Goal: Check status: Check status

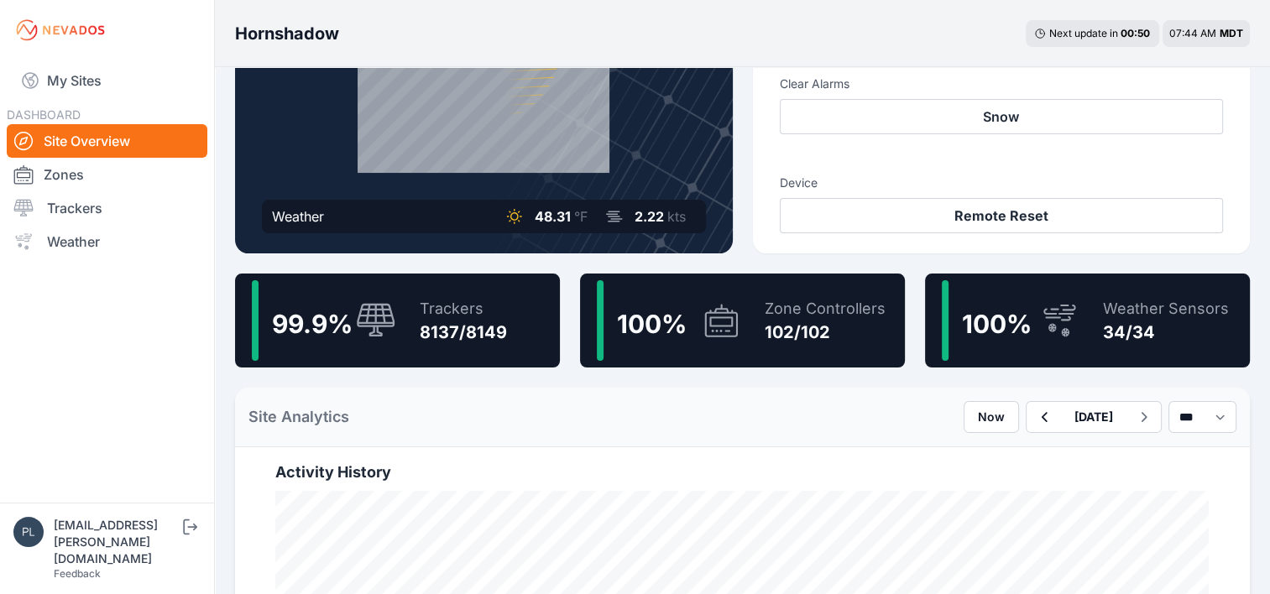
scroll to position [336, 0]
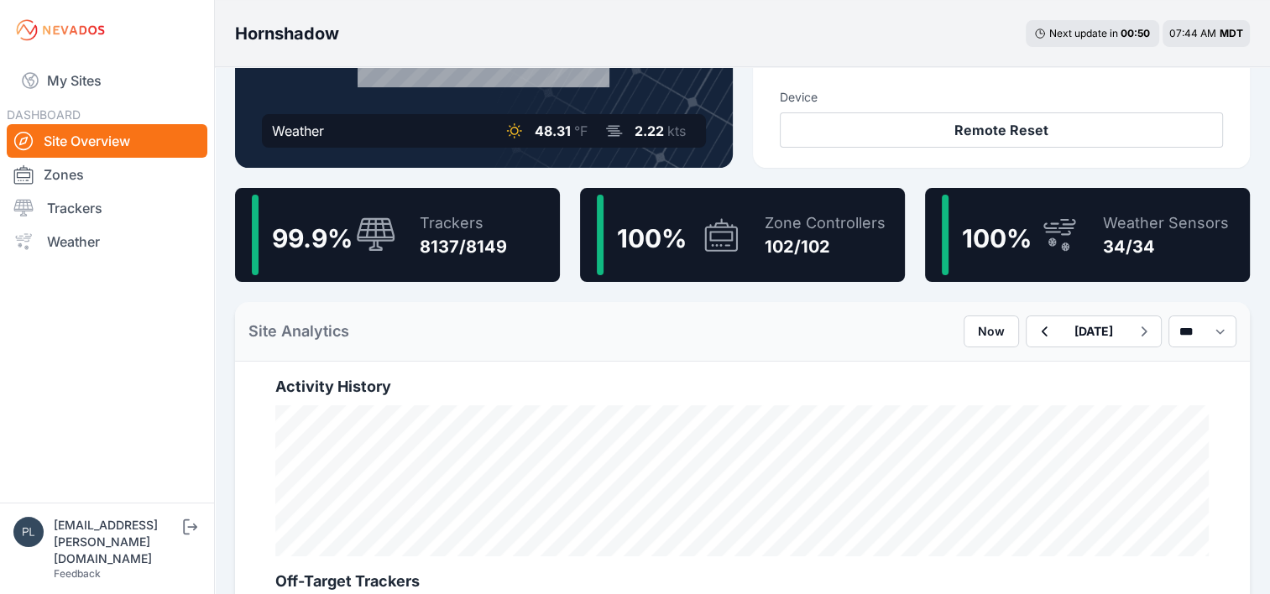
click at [406, 242] on div "Trackers 8137/8149" at bounding box center [455, 235] width 104 height 81
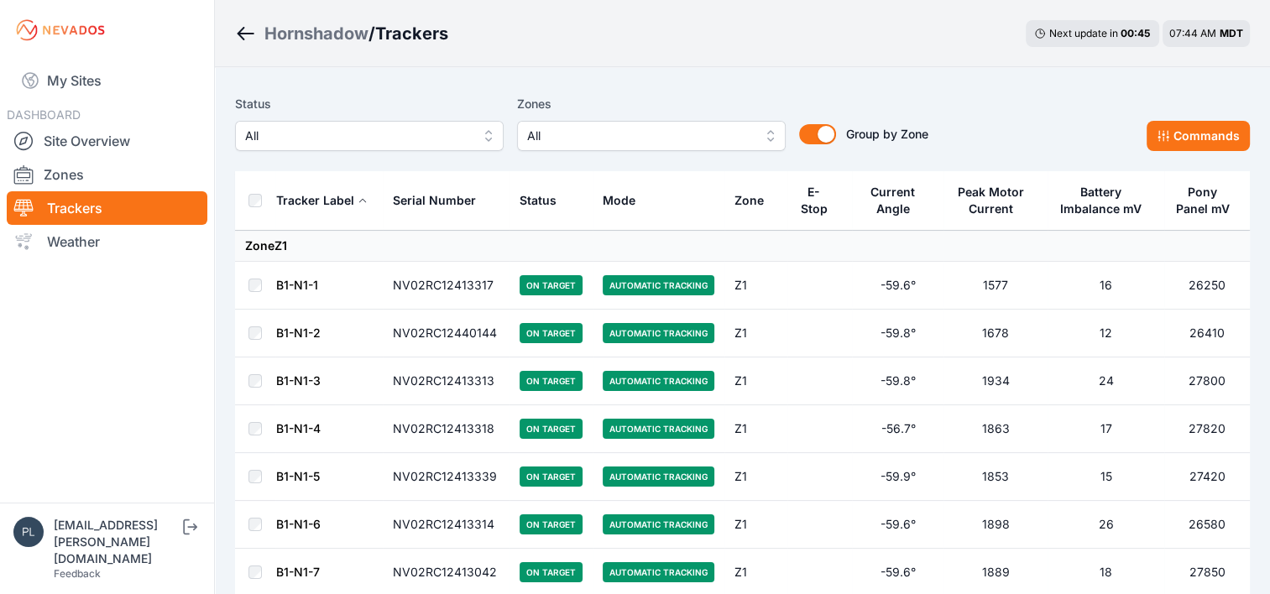
click at [423, 148] on button "All" at bounding box center [369, 136] width 269 height 30
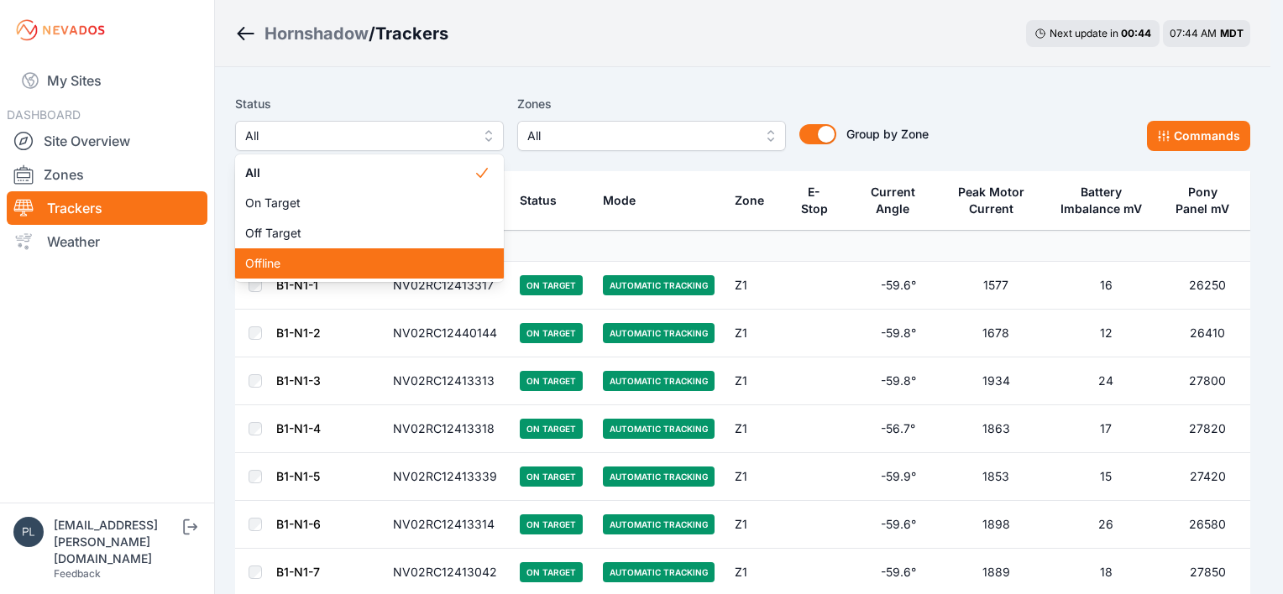
click at [363, 264] on span "Offline" at bounding box center [359, 263] width 228 height 17
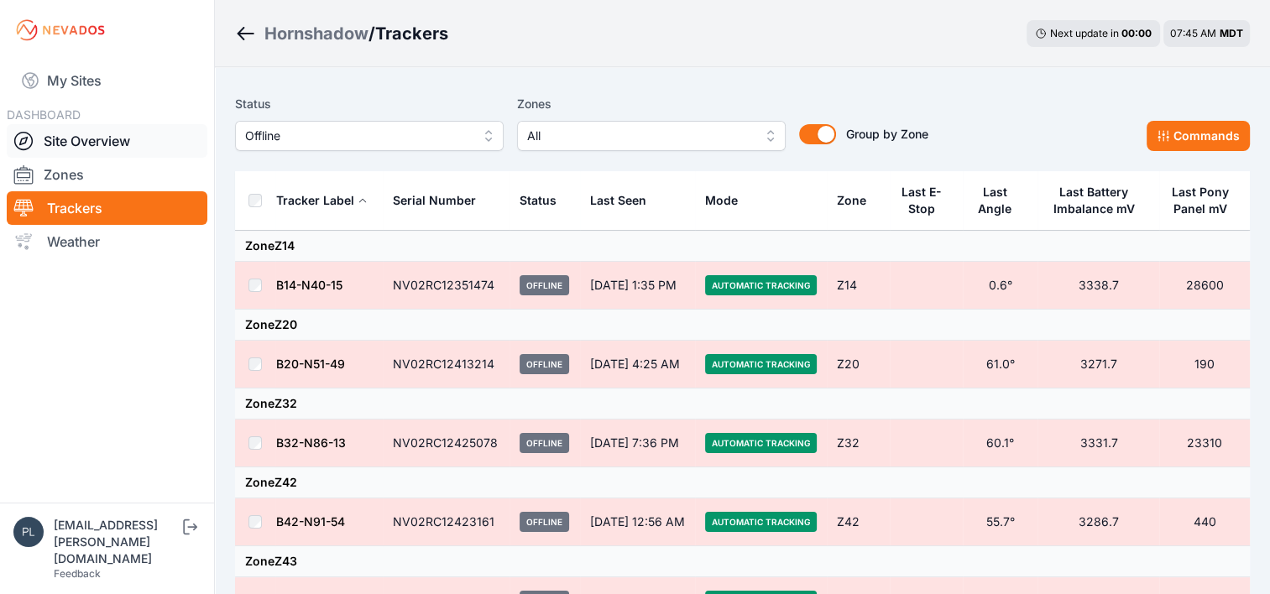
click at [135, 150] on link "Site Overview" at bounding box center [107, 141] width 201 height 34
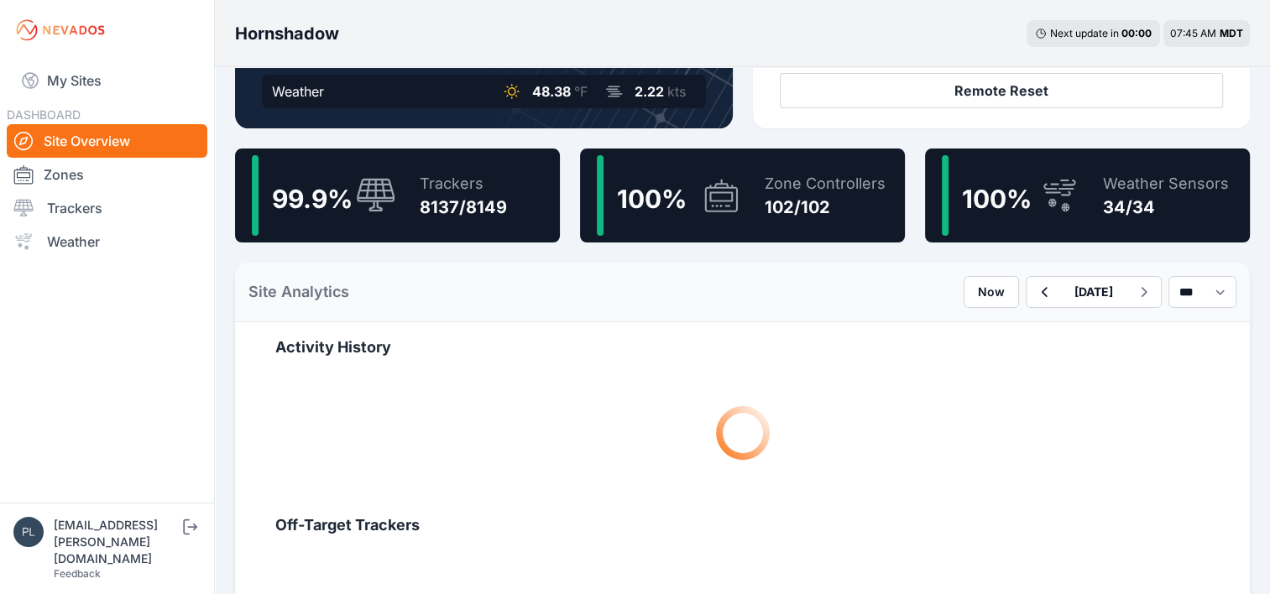
scroll to position [420, 0]
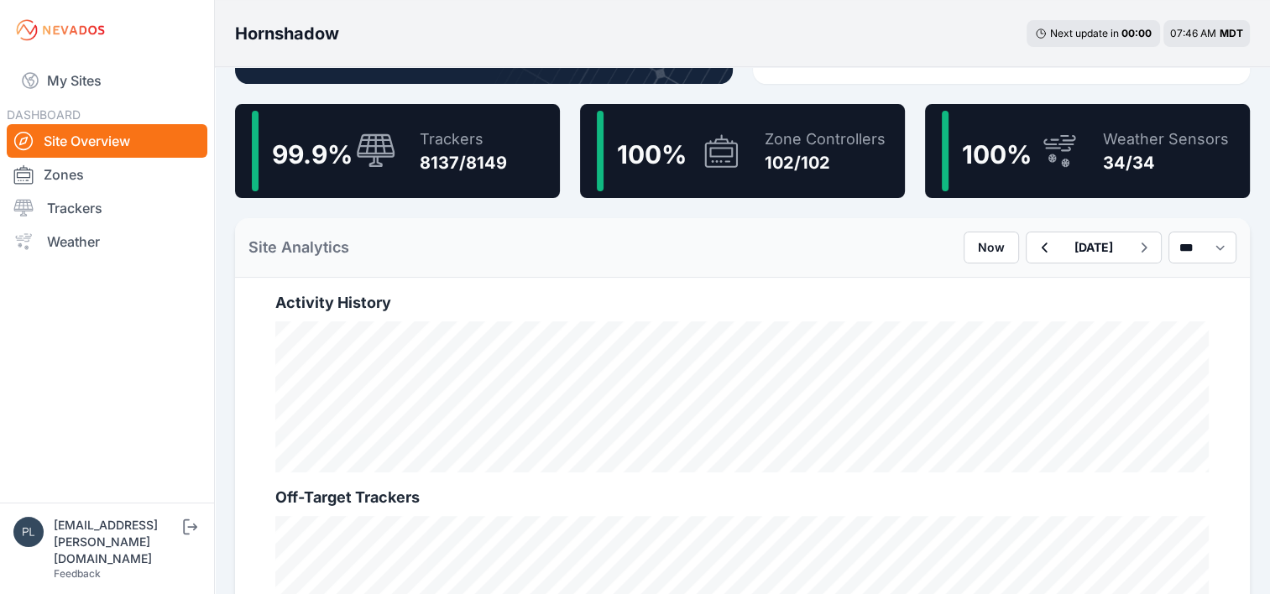
click at [220, 289] on div "Current Status Weather 48.38 °F 2.22 kts Commands Modes Automatic Tracking Manu…" at bounding box center [742, 521] width 1055 height 1749
click at [218, 316] on div "Current Status Weather 48.38 °F 2.22 kts Commands Modes Automatic Tracking Manu…" at bounding box center [742, 521] width 1055 height 1749
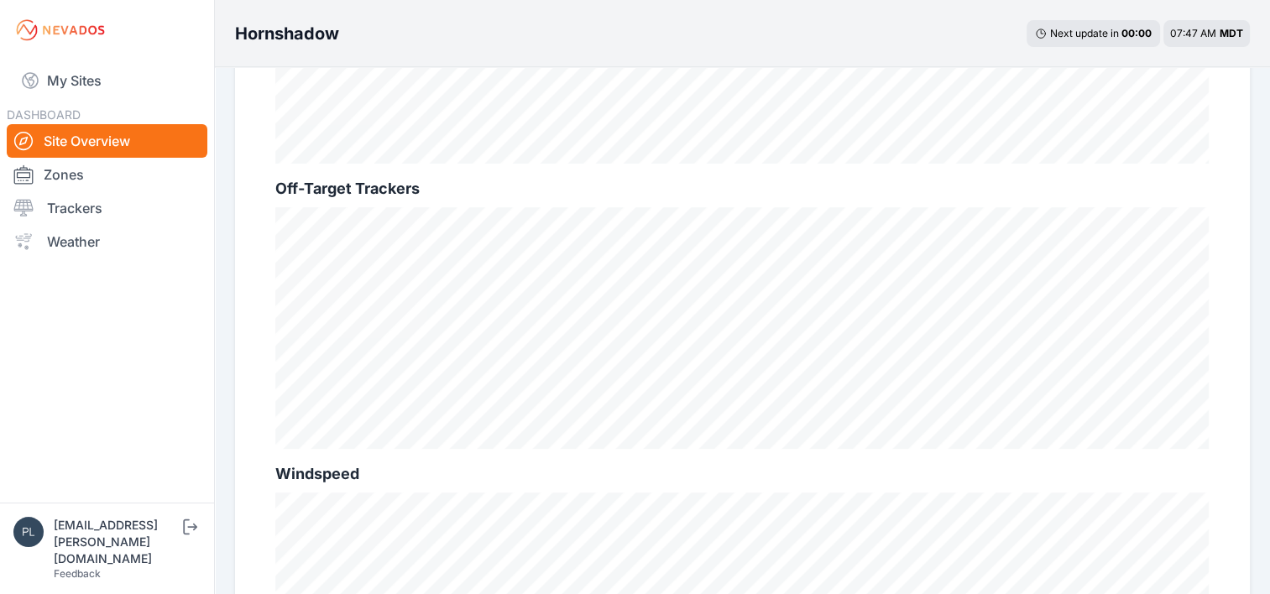
scroll to position [672, 0]
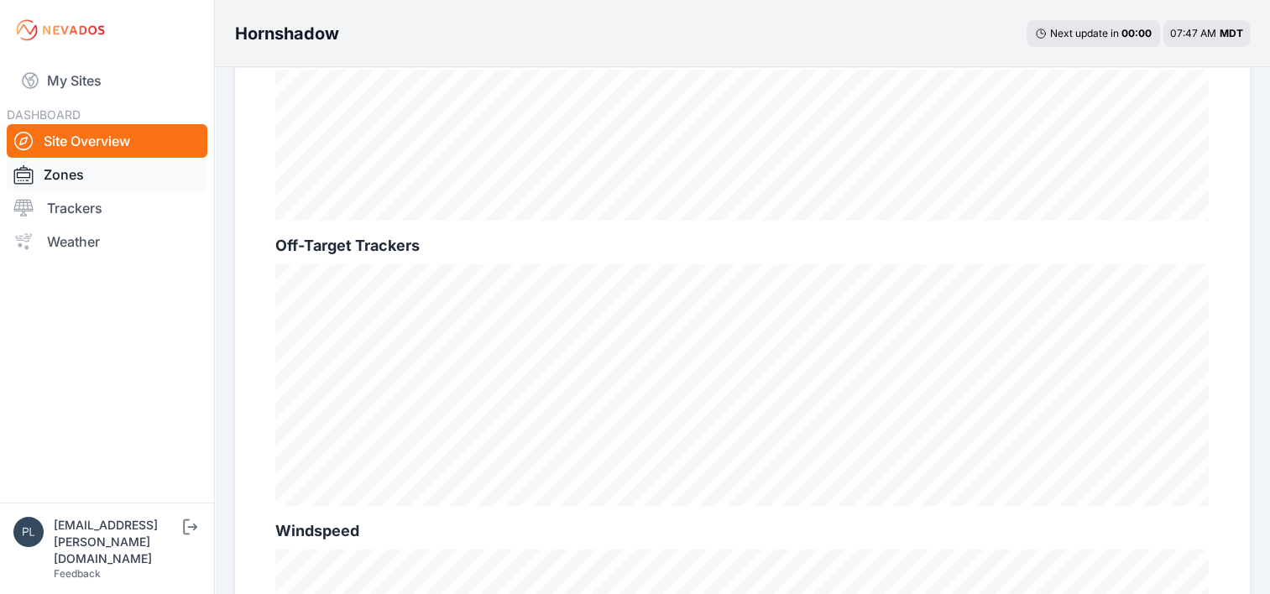
click at [107, 181] on link "Zones" at bounding box center [107, 175] width 201 height 34
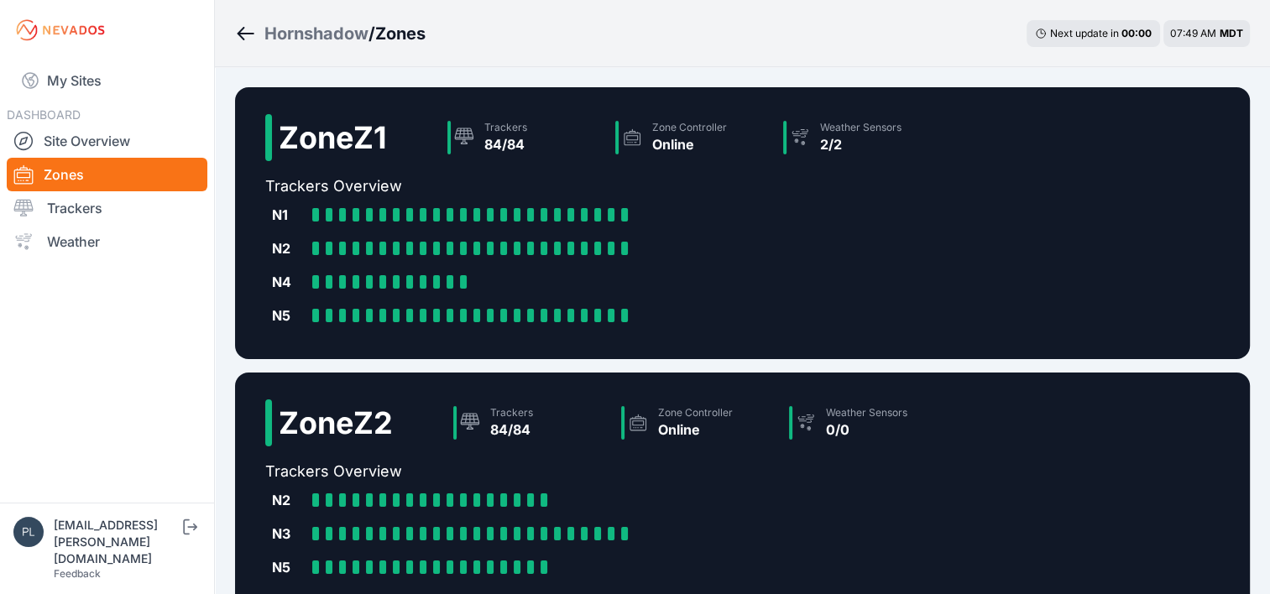
scroll to position [810, 0]
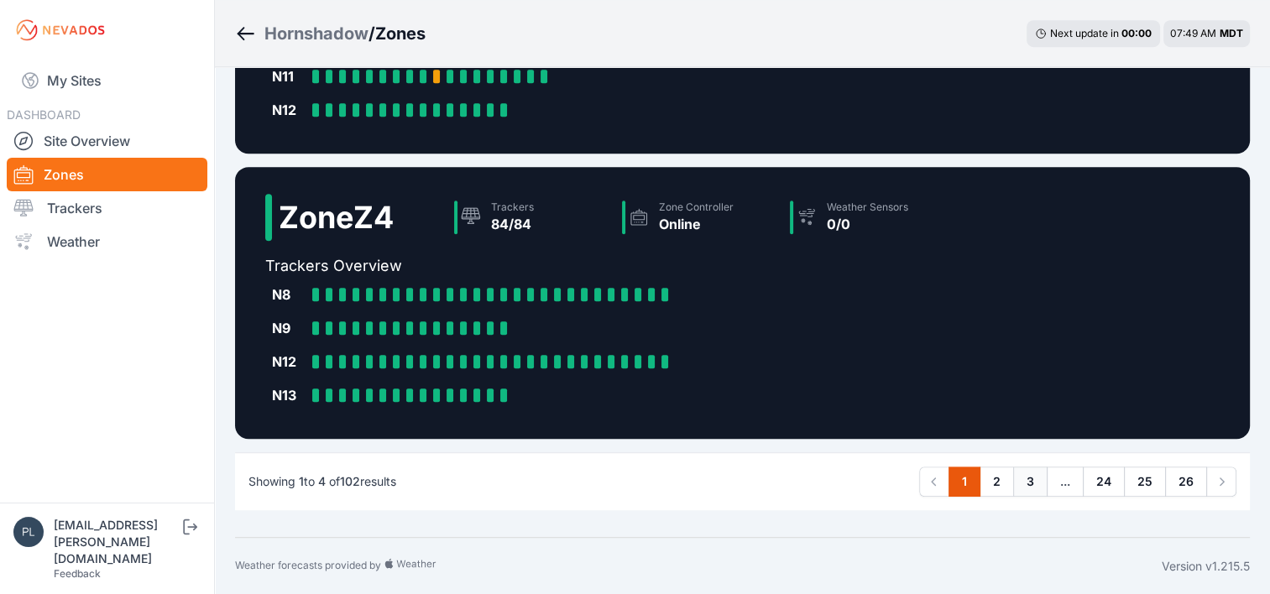
click at [1023, 485] on link "3" at bounding box center [1030, 482] width 34 height 30
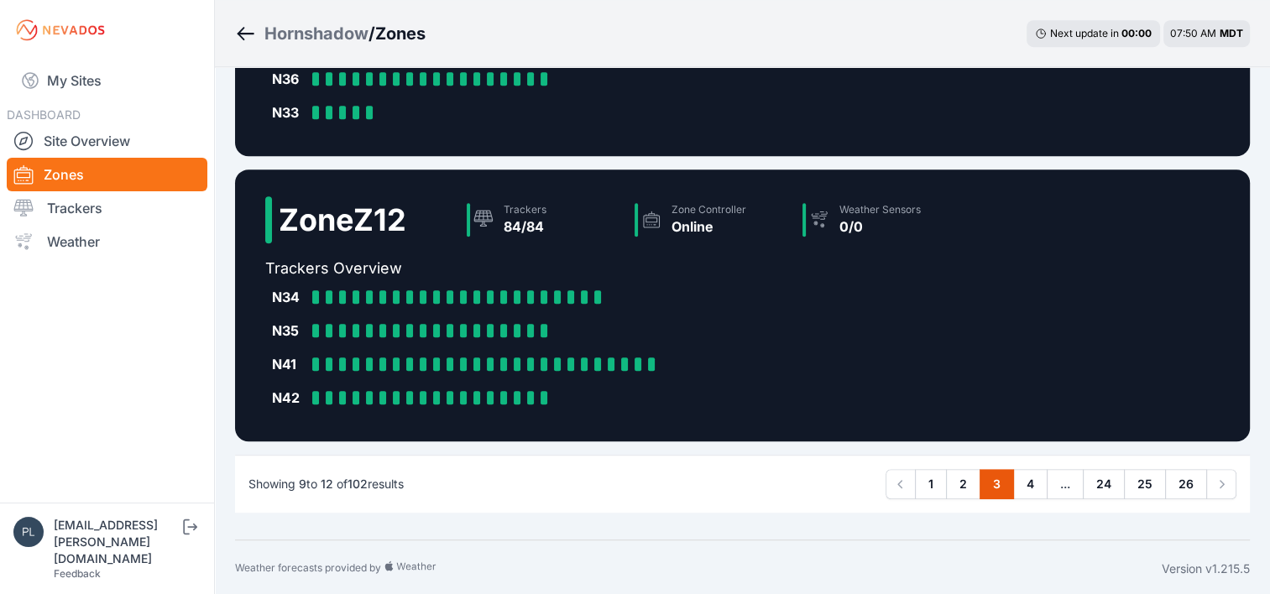
scroll to position [810, 0]
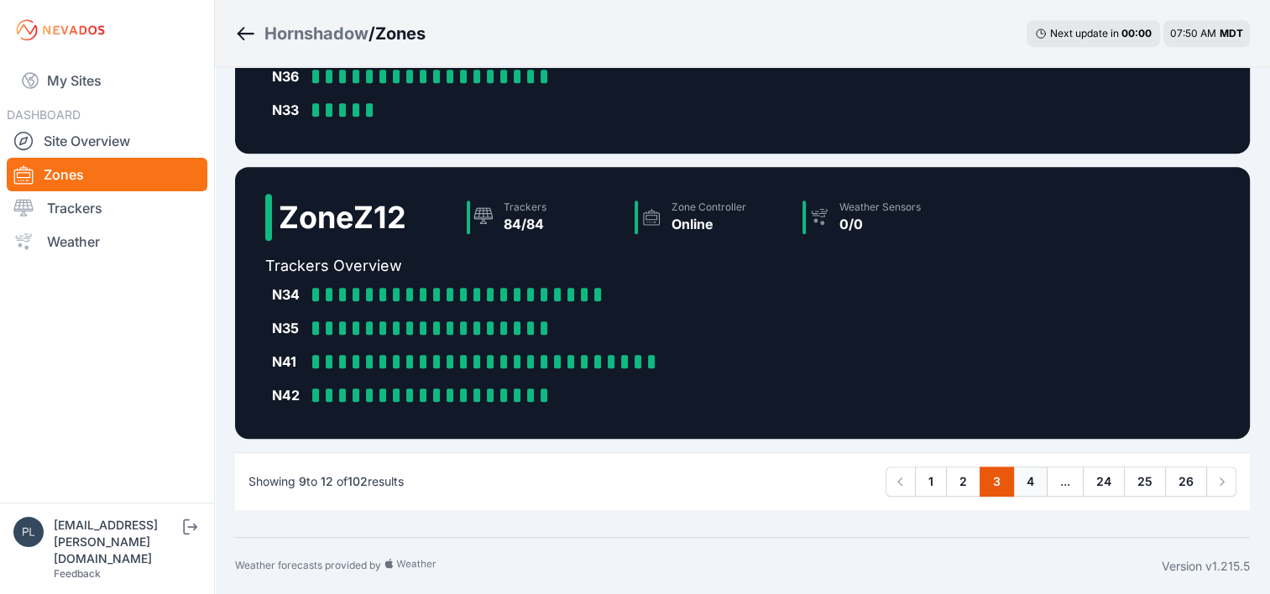
click at [1031, 490] on link "4" at bounding box center [1030, 482] width 34 height 30
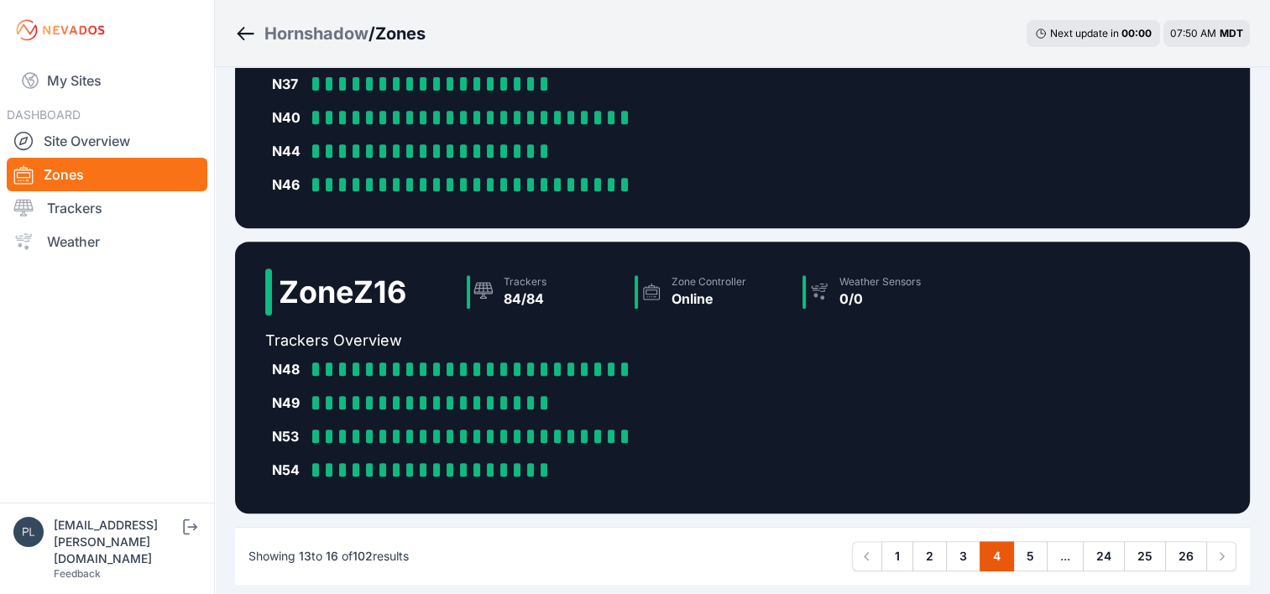
scroll to position [756, 0]
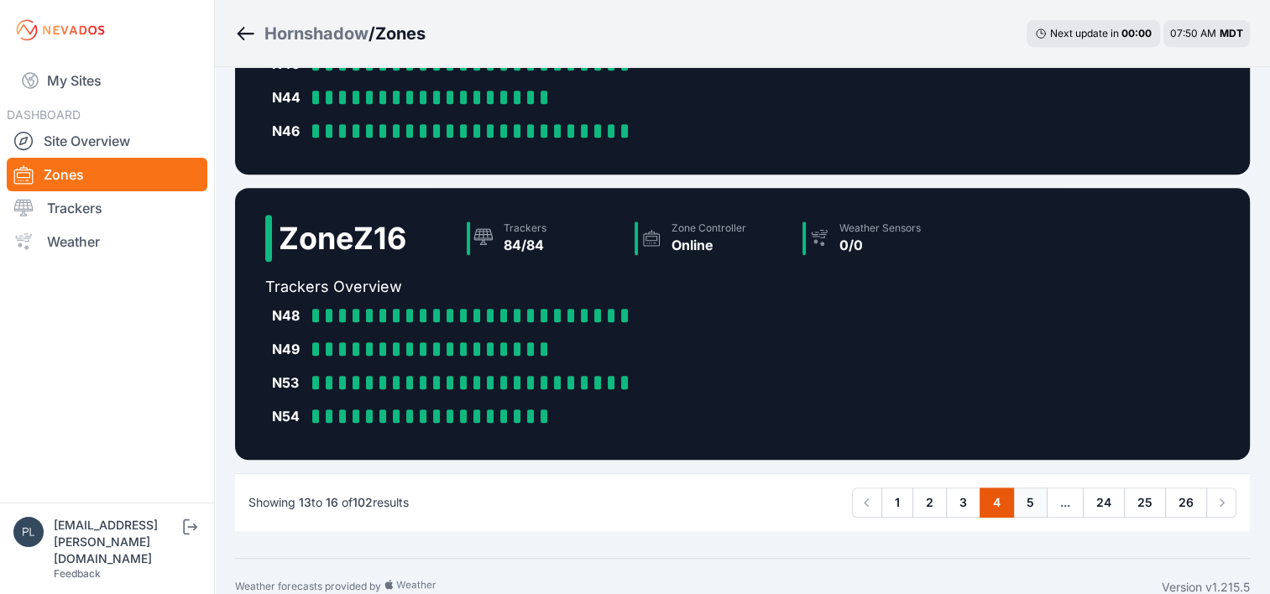
click at [1027, 494] on link "5" at bounding box center [1030, 503] width 34 height 30
